Goal: Task Accomplishment & Management: Complete application form

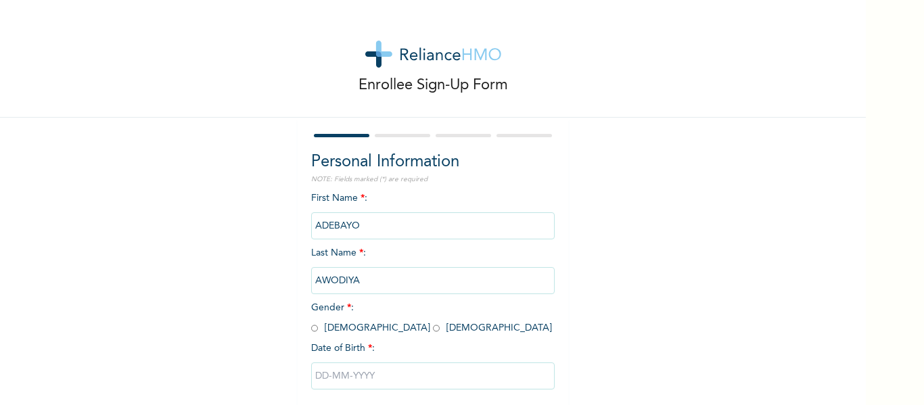
scroll to position [70, 0]
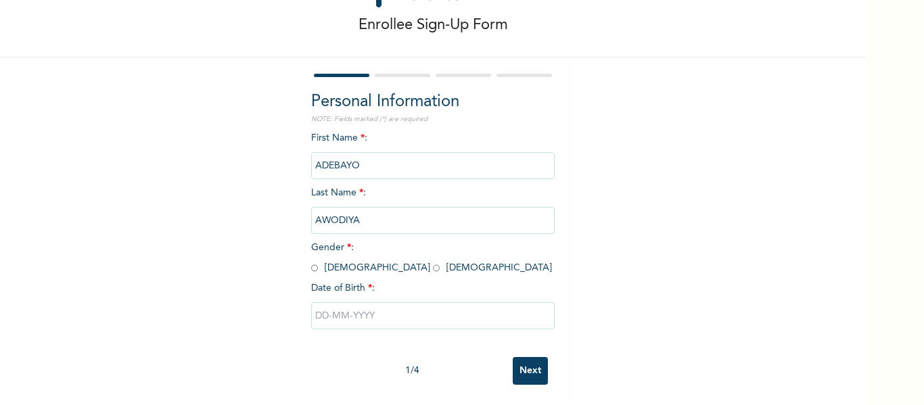
click at [311, 262] on input "radio" at bounding box center [314, 268] width 7 height 13
radio input "true"
click at [352, 302] on input "text" at bounding box center [433, 315] width 244 height 27
select select "9"
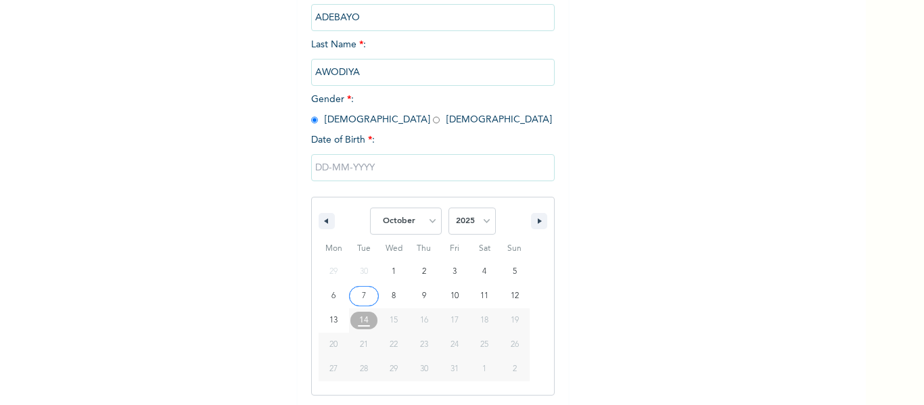
scroll to position [210, 0]
click at [485, 224] on select "2025 2024 2023 2022 2021 2020 2019 2018 2017 2016 2015 2014 2013 2012 2011 2010…" at bounding box center [472, 219] width 47 height 27
select select "1997"
click at [449, 207] on select "2025 2024 2023 2022 2021 2020 2019 2018 2017 2016 2015 2014 2013 2012 2011 2010…" at bounding box center [472, 219] width 47 height 27
click at [407, 224] on select "January February March April May June July August September October November De…" at bounding box center [406, 219] width 72 height 27
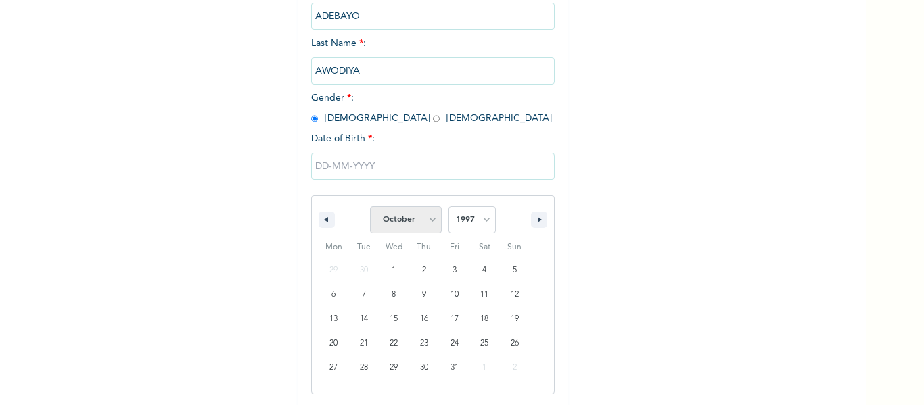
select select "4"
click at [370, 207] on select "January February March April May June July August September October November De…" at bounding box center [406, 219] width 72 height 27
type input "[DATE]"
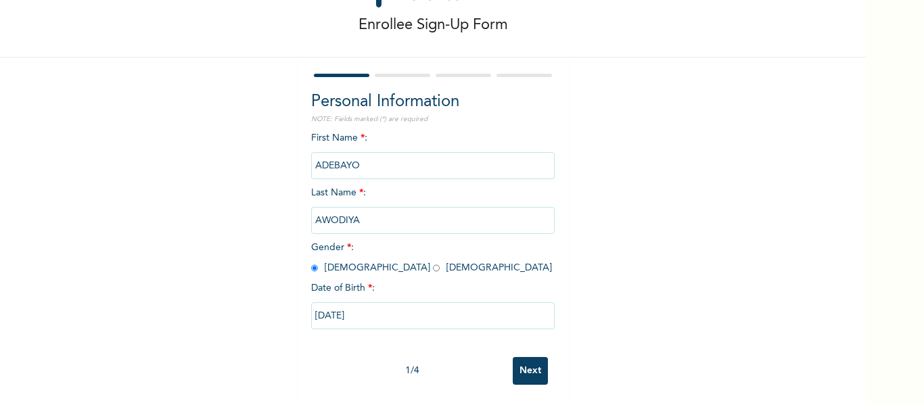
click at [532, 357] on input "Next" at bounding box center [530, 371] width 35 height 28
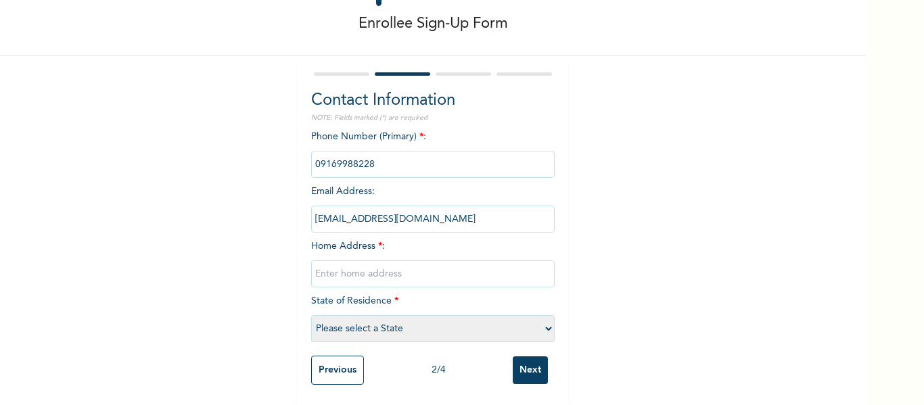
click at [390, 270] on input "text" at bounding box center [433, 273] width 244 height 27
paste input "47, [PERSON_NAME], Ojodu [PERSON_NAME] [GEOGRAPHIC_DATA]"
type input "47, [PERSON_NAME], Ojodu [PERSON_NAME] [GEOGRAPHIC_DATA]"
click at [405, 317] on select "Please select a State [PERSON_NAME] (FCT) [PERSON_NAME] Ibom [GEOGRAPHIC_DATA] …" at bounding box center [433, 328] width 244 height 27
select select "25"
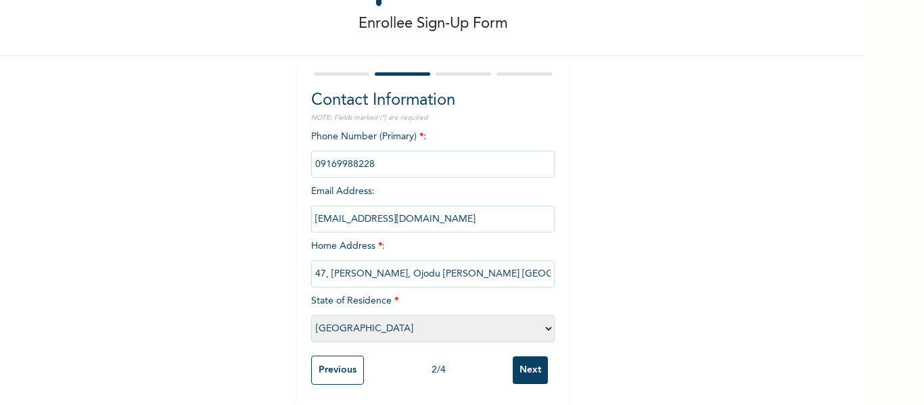
click at [311, 315] on select "Please select a State [PERSON_NAME] (FCT) [PERSON_NAME] Ibom [GEOGRAPHIC_DATA] …" at bounding box center [433, 328] width 244 height 27
click at [513, 359] on input "Next" at bounding box center [530, 371] width 35 height 28
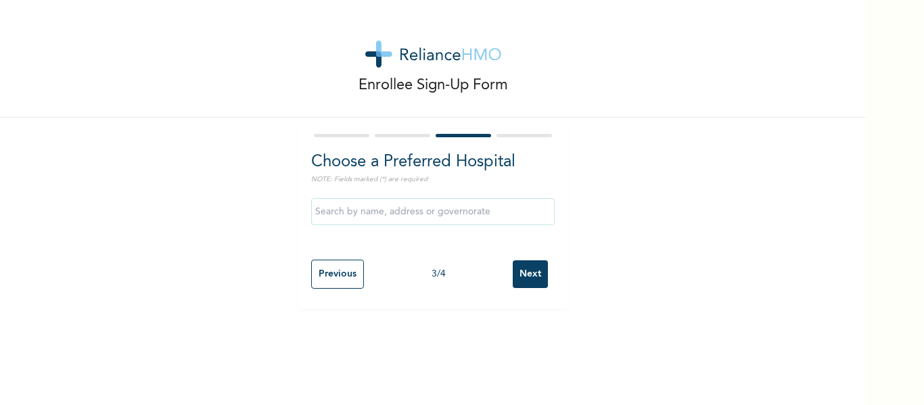
scroll to position [0, 0]
click at [513, 279] on input "Next" at bounding box center [530, 274] width 35 height 28
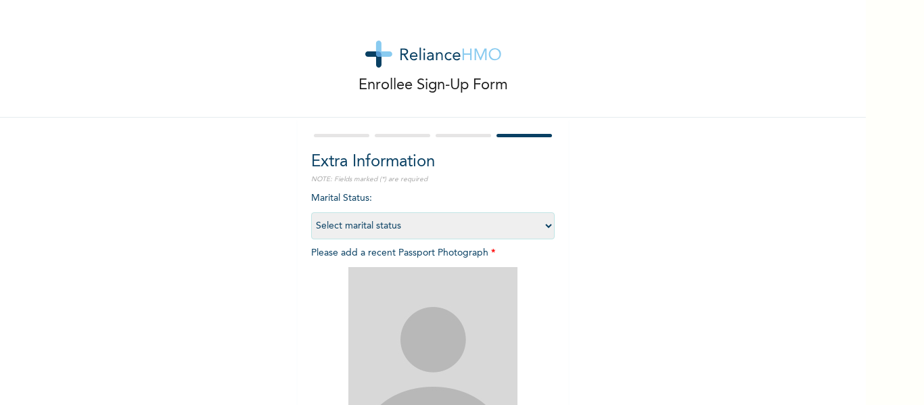
click at [382, 227] on select "Select marital status [DEMOGRAPHIC_DATA] Married [DEMOGRAPHIC_DATA] Widow/[DEMO…" at bounding box center [433, 225] width 244 height 27
select select "1"
click at [311, 212] on select "Select marital status [DEMOGRAPHIC_DATA] Married [DEMOGRAPHIC_DATA] Widow/[DEMO…" at bounding box center [433, 225] width 244 height 27
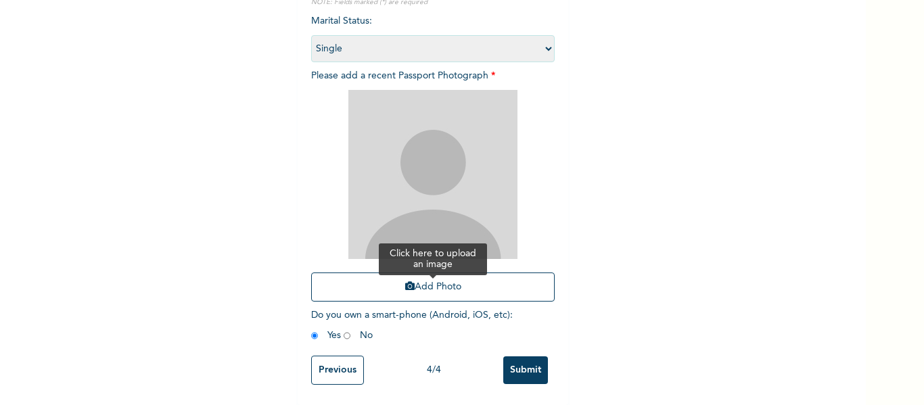
click at [419, 279] on button "Add Photo" at bounding box center [433, 287] width 244 height 29
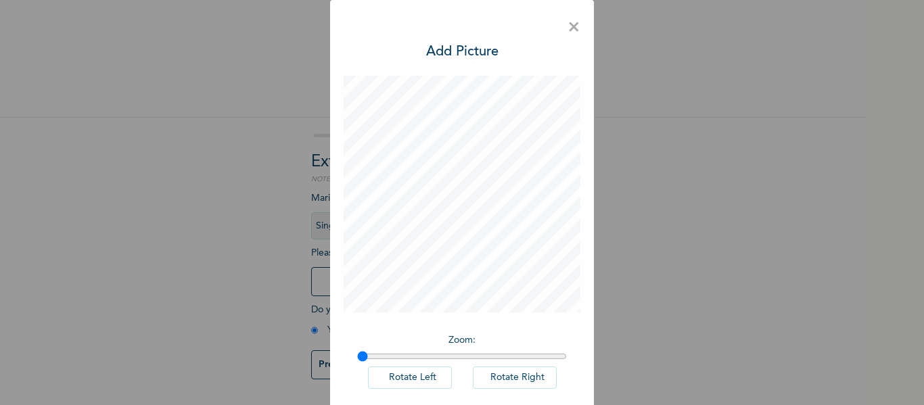
scroll to position [67, 0]
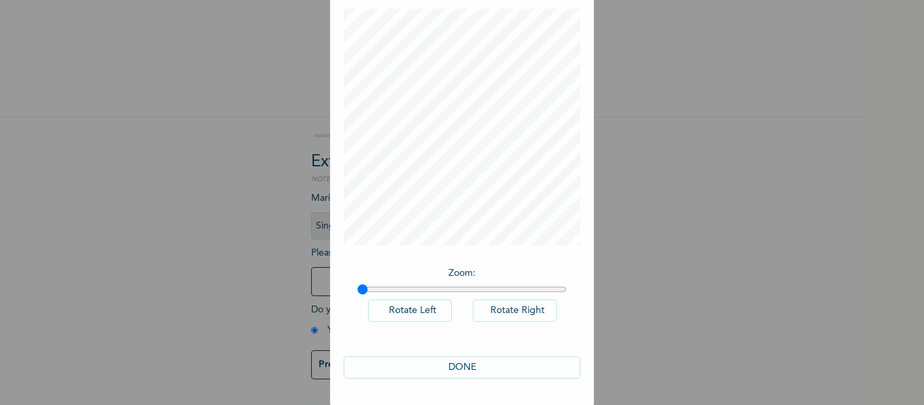
click at [435, 367] on button "DONE" at bounding box center [462, 368] width 237 height 22
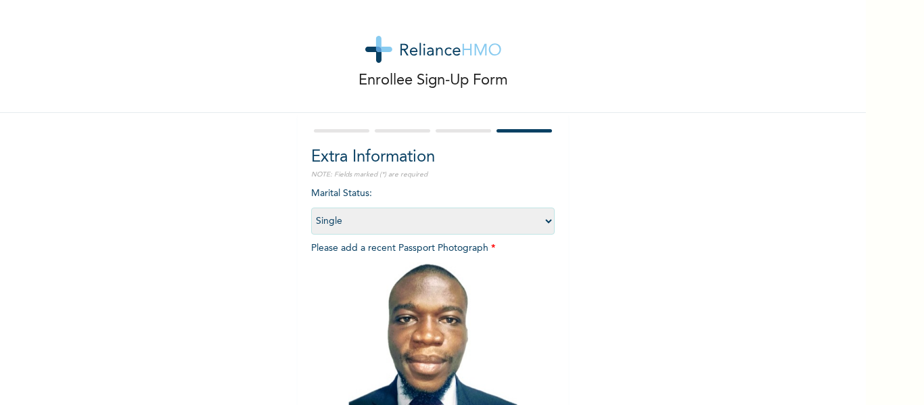
scroll to position [187, 0]
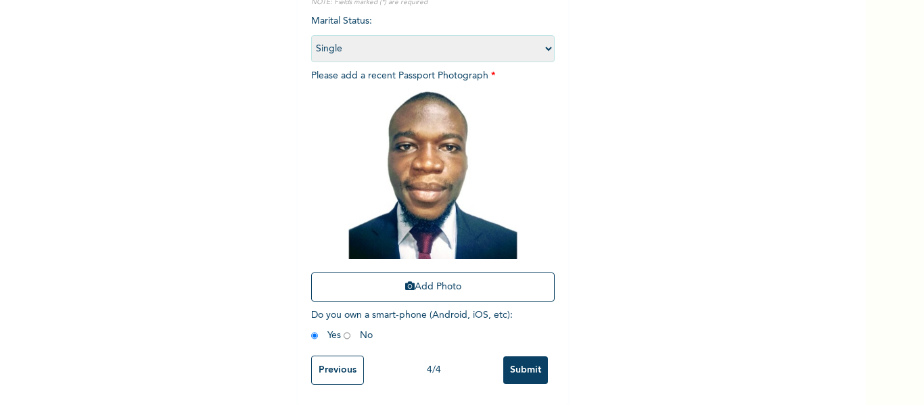
click at [522, 365] on input "Submit" at bounding box center [525, 371] width 45 height 28
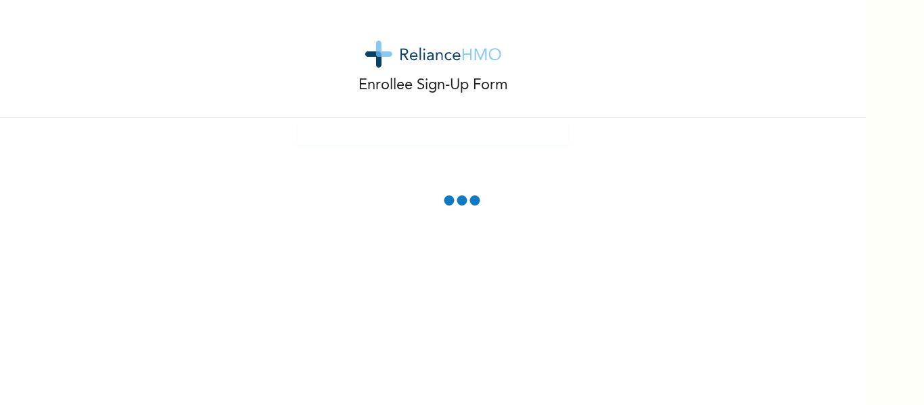
scroll to position [0, 0]
